Goal: Task Accomplishment & Management: Manage account settings

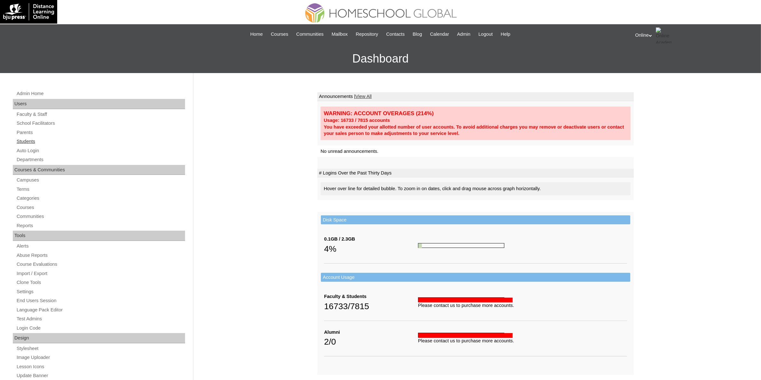
click at [26, 141] on link "Students" at bounding box center [100, 142] width 169 height 8
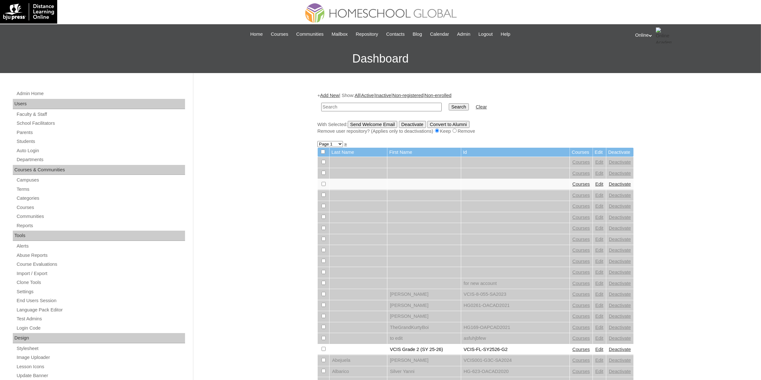
click at [372, 108] on input "text" at bounding box center [381, 107] width 120 height 9
paste input "HG078-OACAD2025"
type input "HG078-OACAD2025"
click at [449, 108] on input "Search" at bounding box center [459, 107] width 20 height 7
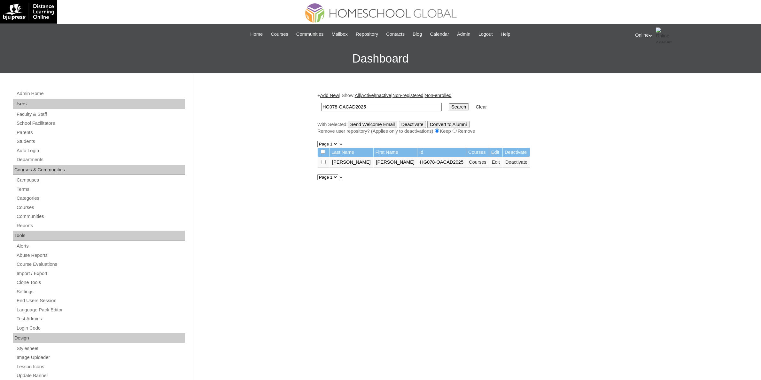
click at [469, 160] on link "Courses" at bounding box center [478, 162] width 18 height 5
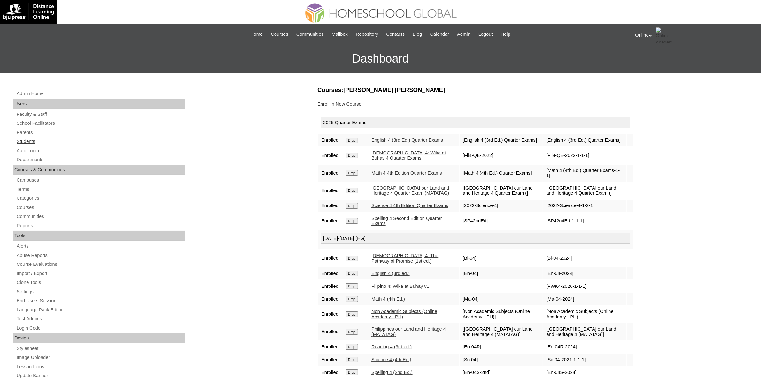
click at [47, 144] on link "Students" at bounding box center [100, 142] width 169 height 8
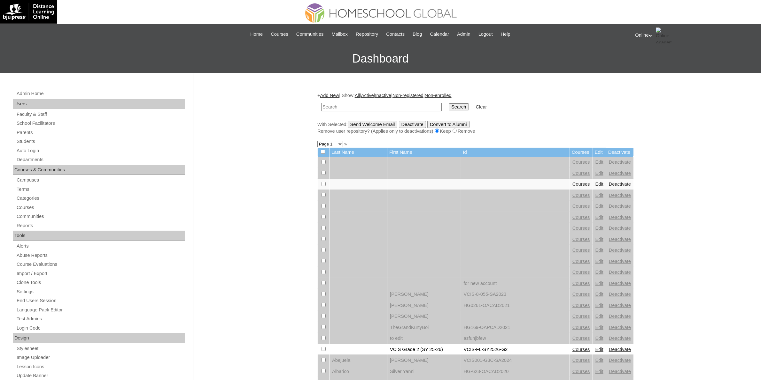
click at [331, 108] on input "text" at bounding box center [381, 107] width 120 height 9
type input "HG079-OACAD2025"
click at [449, 106] on input "Search" at bounding box center [459, 107] width 20 height 7
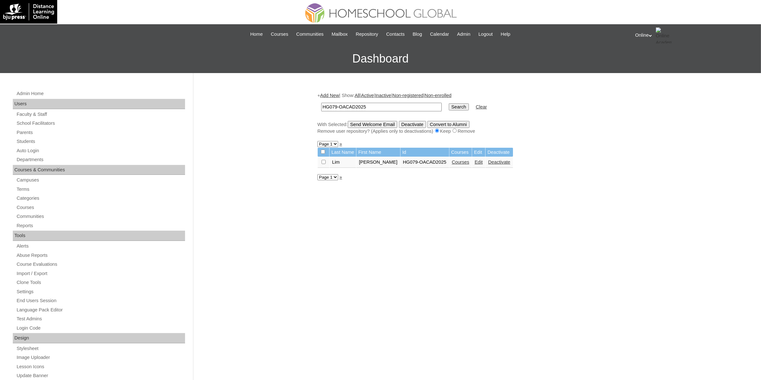
click at [453, 160] on link "Courses" at bounding box center [461, 162] width 18 height 5
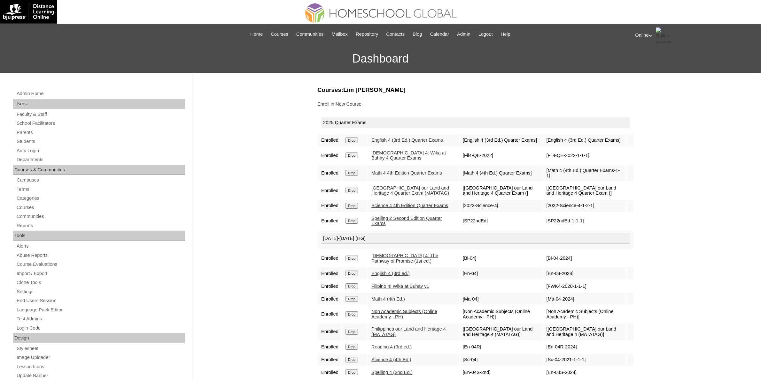
click at [354, 223] on input "Drop" at bounding box center [351, 221] width 12 height 6
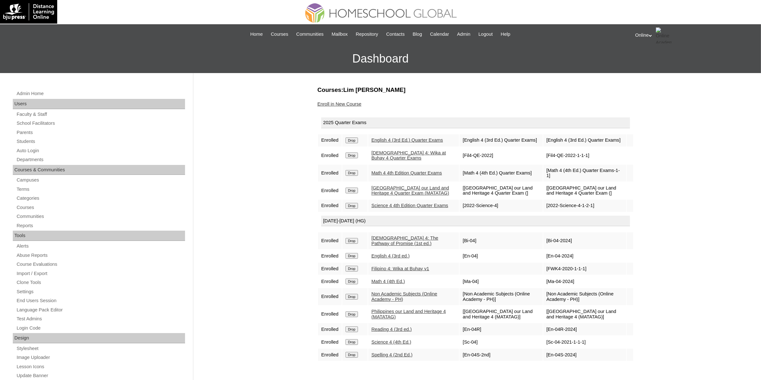
click at [355, 103] on link "Enroll in New Course" at bounding box center [339, 104] width 44 height 5
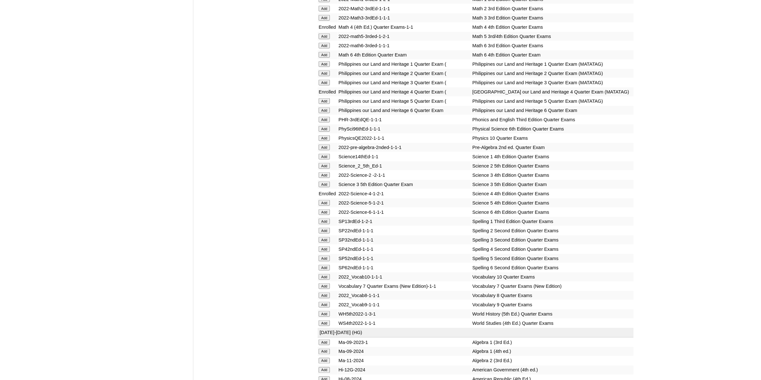
scroll to position [1198, 0]
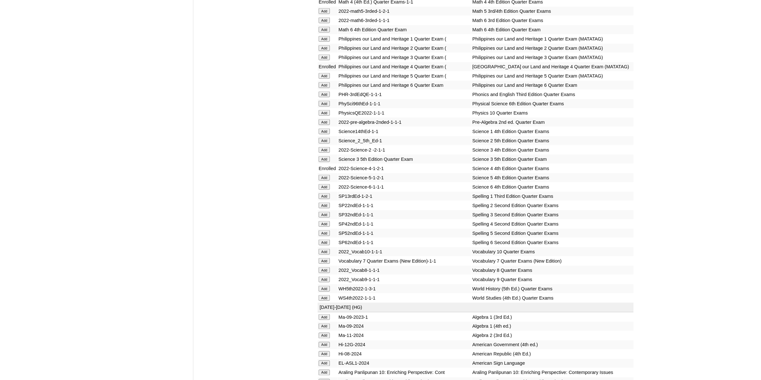
click at [323, 221] on input "Add" at bounding box center [323, 224] width 11 height 6
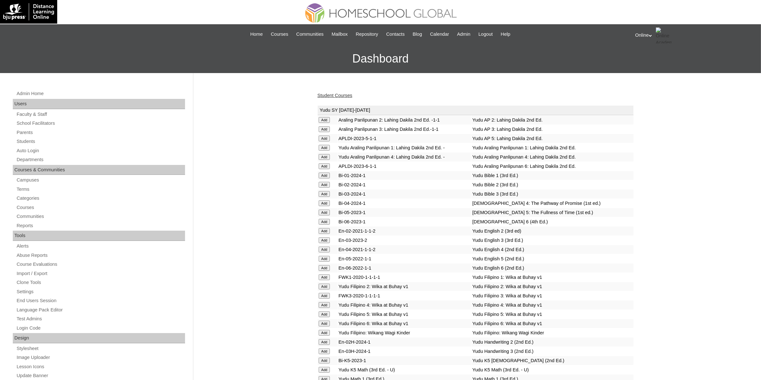
click at [328, 96] on link "Student Courses" at bounding box center [334, 95] width 35 height 5
